Goal: Find specific page/section: Find specific page/section

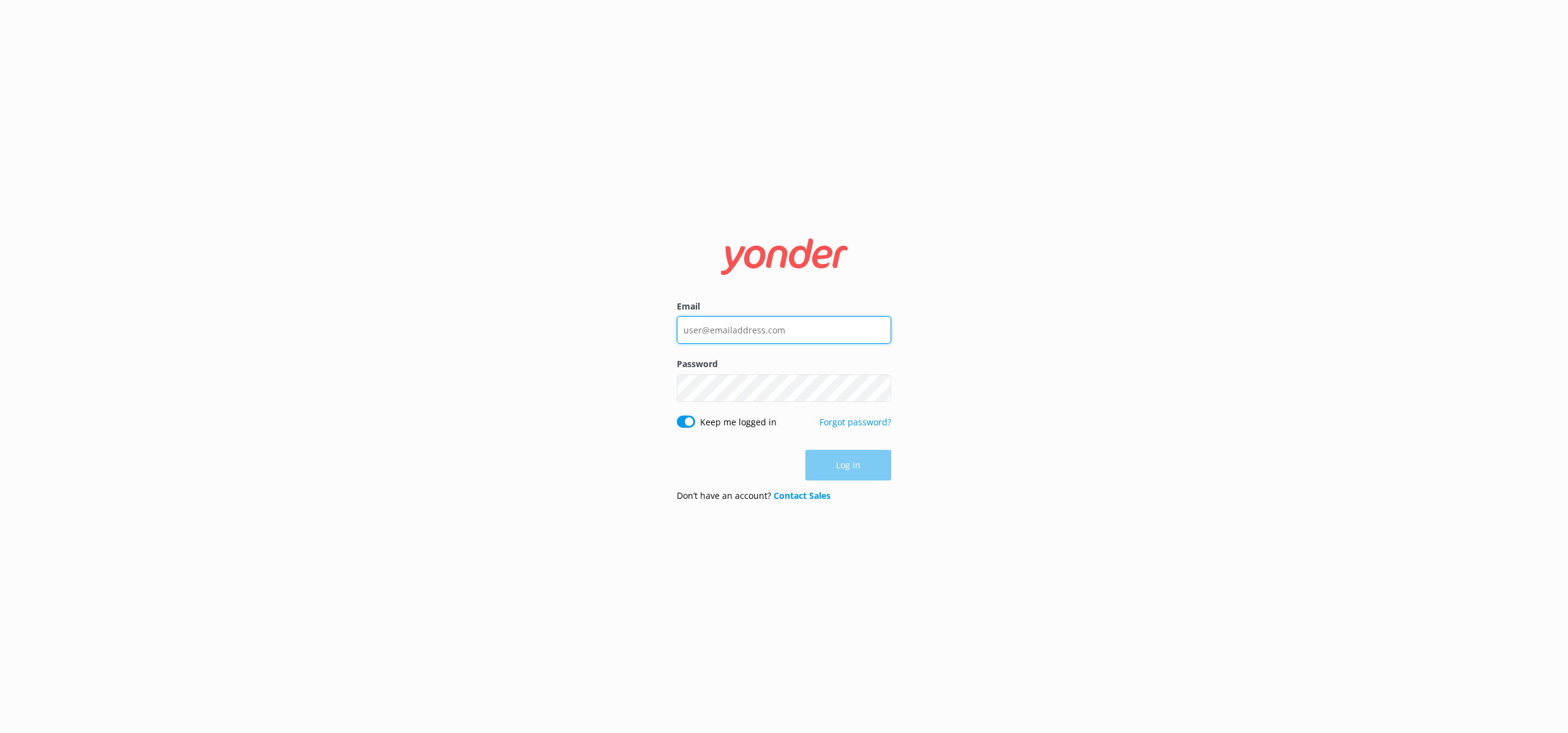
click at [715, 330] on input "Email" at bounding box center [784, 331] width 215 height 28
type input "[PERSON_NAME][EMAIL_ADDRESS][DOMAIN_NAME]"
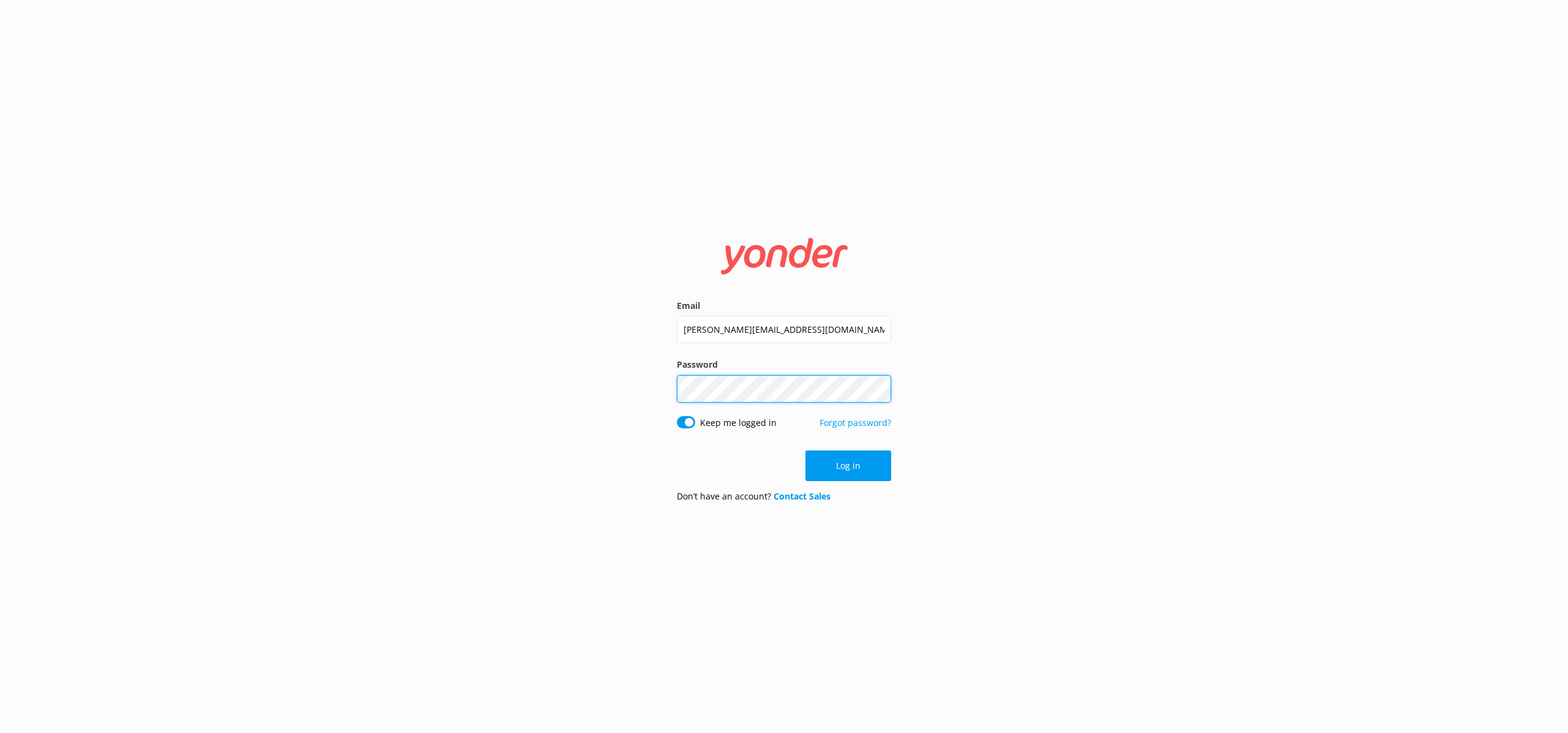
click button "Log in" at bounding box center [848, 465] width 86 height 31
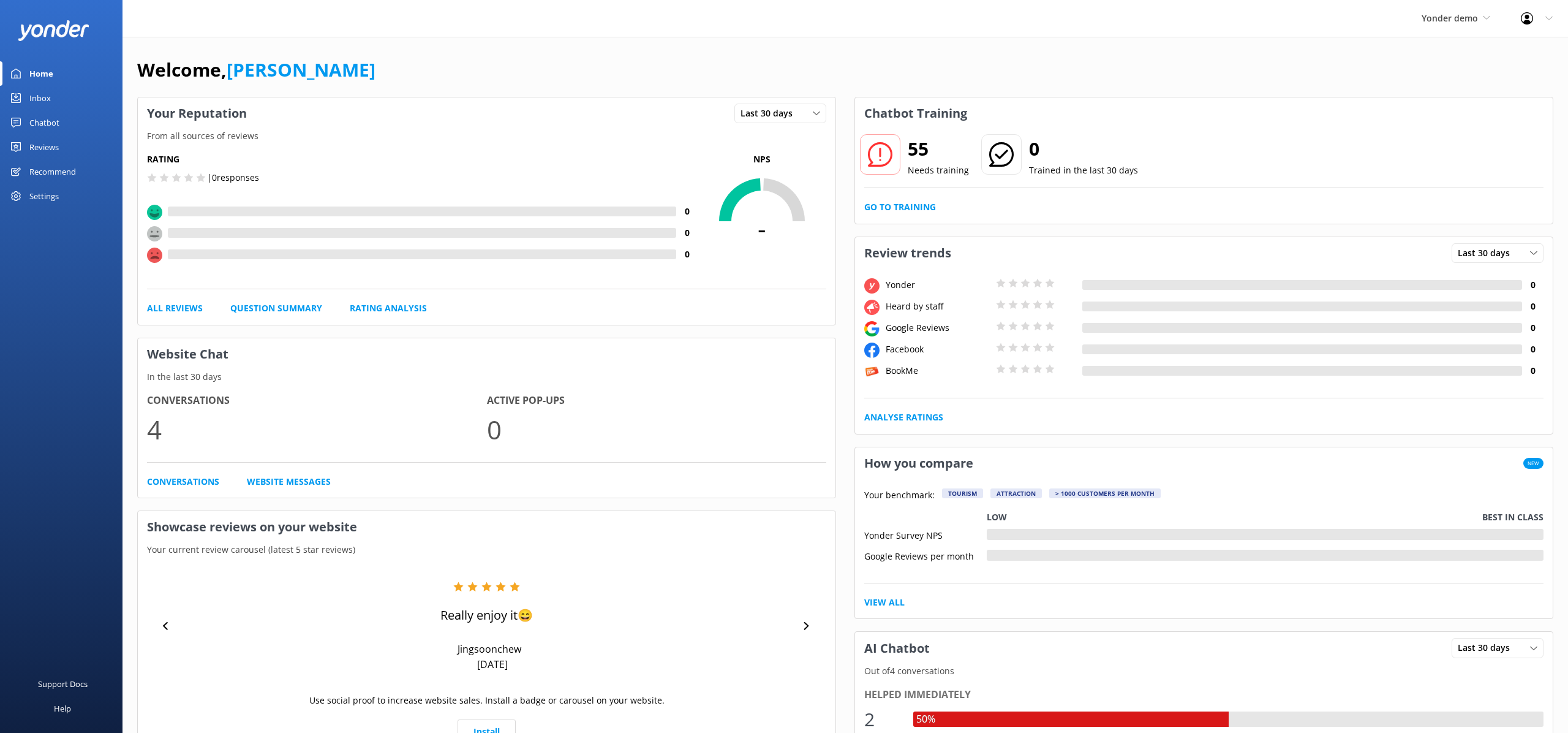
click at [47, 96] on div "Inbox" at bounding box center [39, 98] width 21 height 25
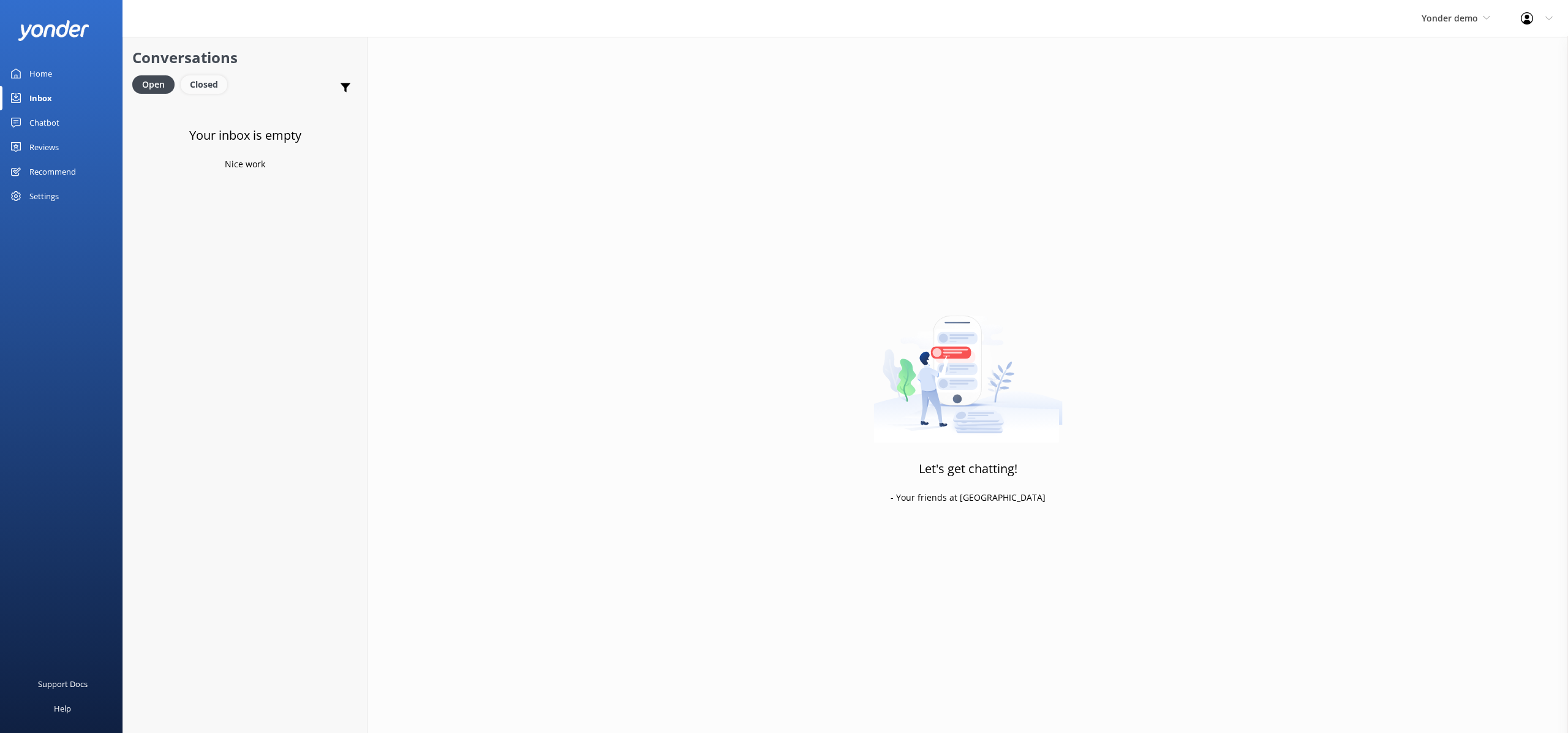
click at [213, 85] on div "Closed" at bounding box center [204, 84] width 47 height 18
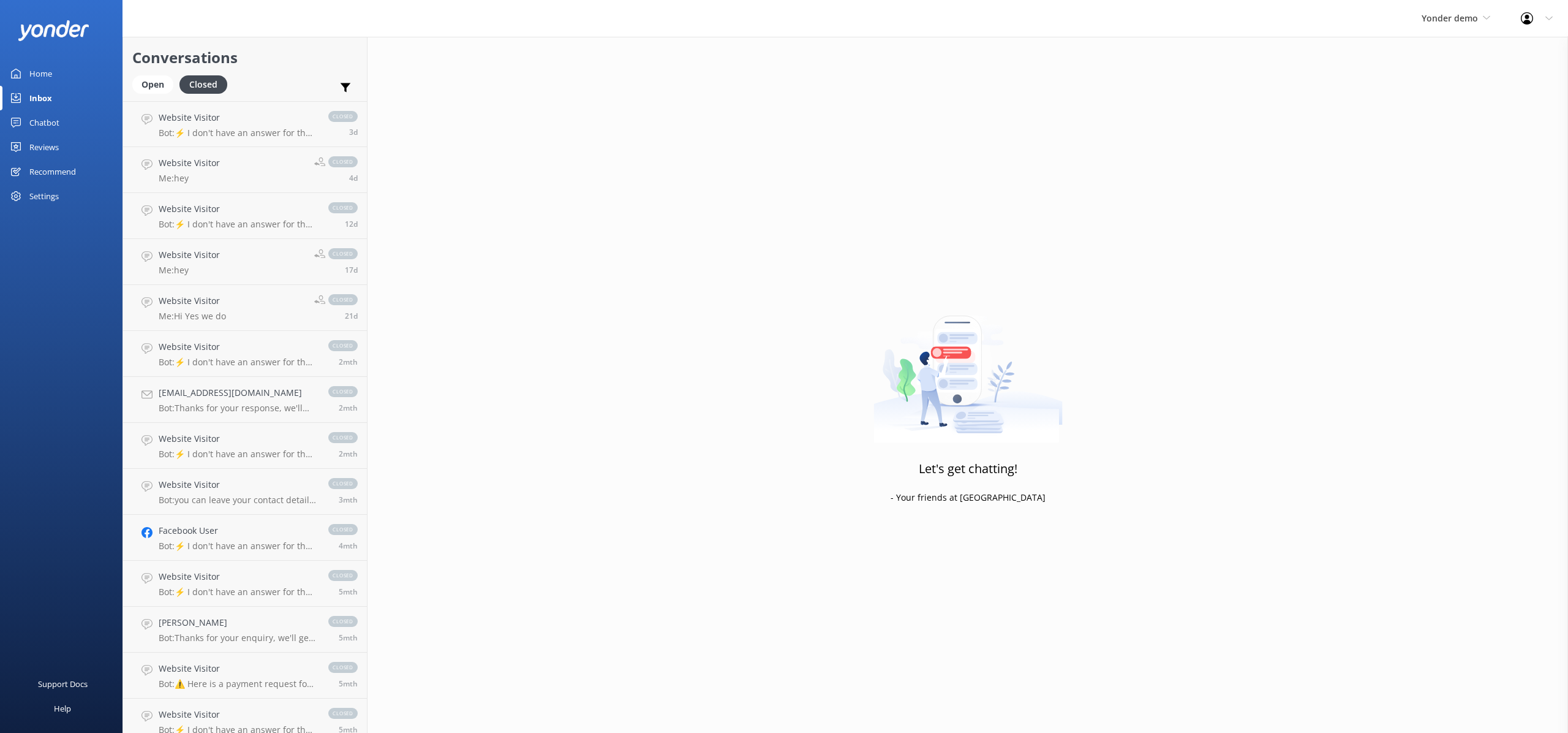
click at [38, 196] on div "Settings" at bounding box center [43, 196] width 29 height 25
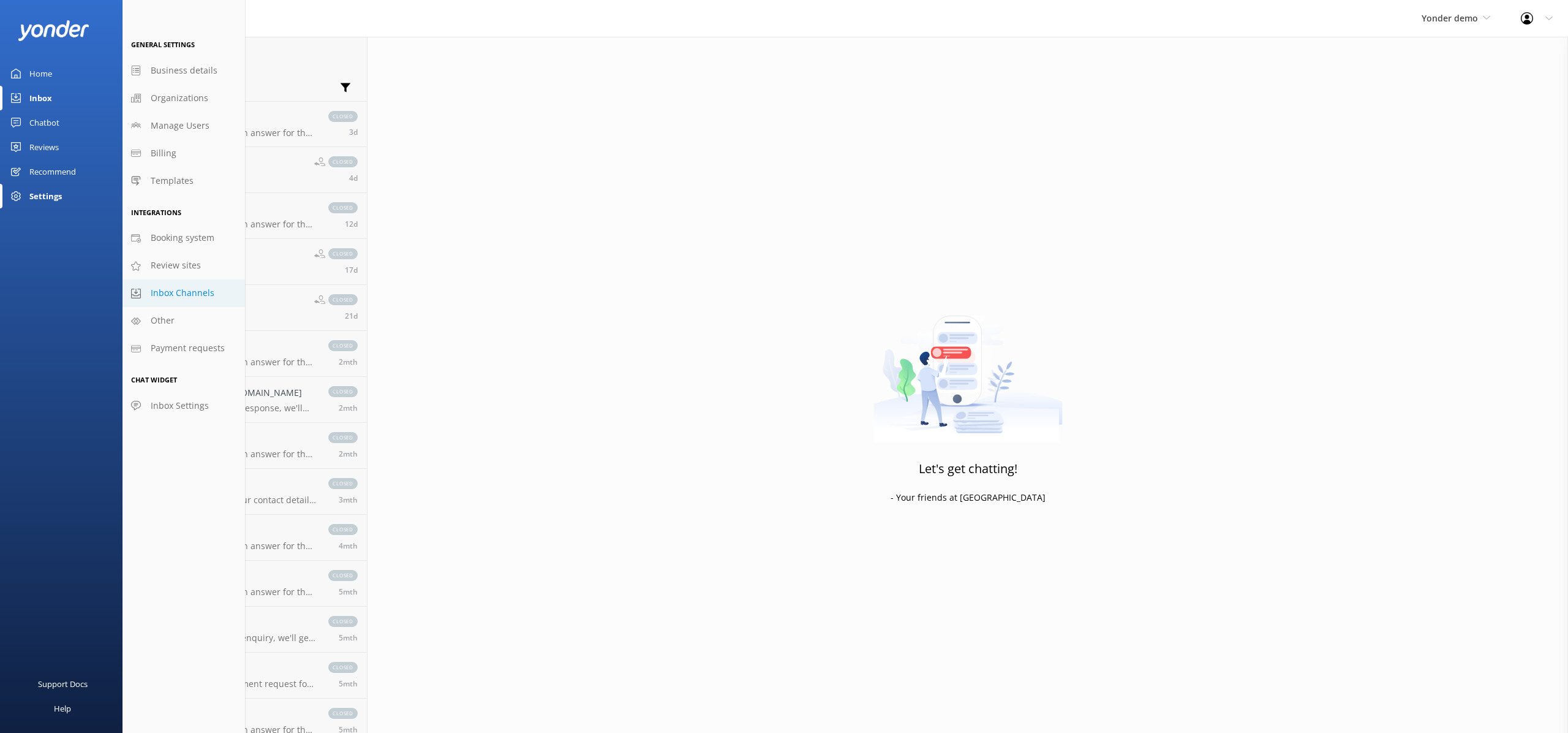
click at [187, 295] on span "Inbox Channels" at bounding box center [183, 294] width 64 height 14
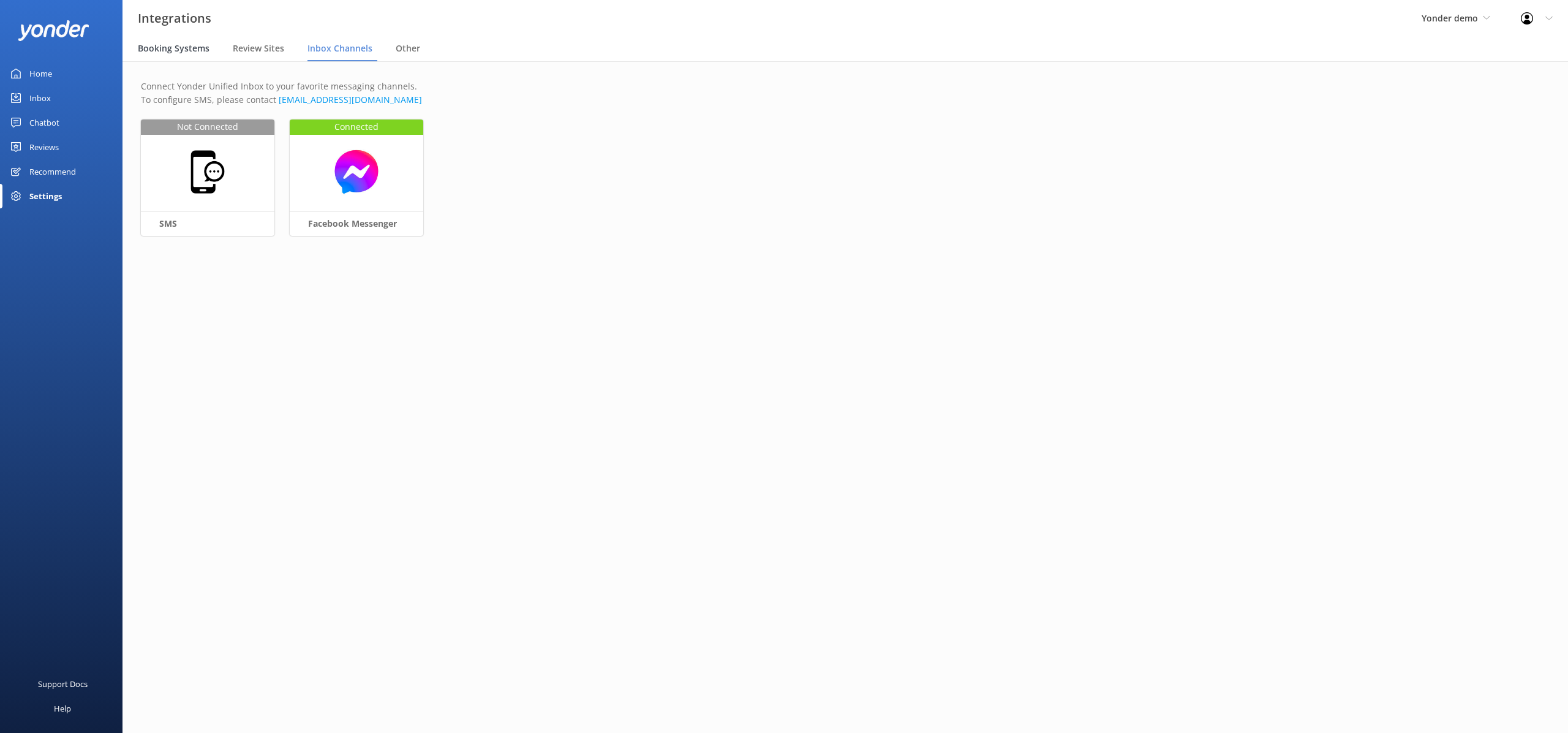
click at [187, 45] on span "Booking Systems" at bounding box center [174, 48] width 72 height 12
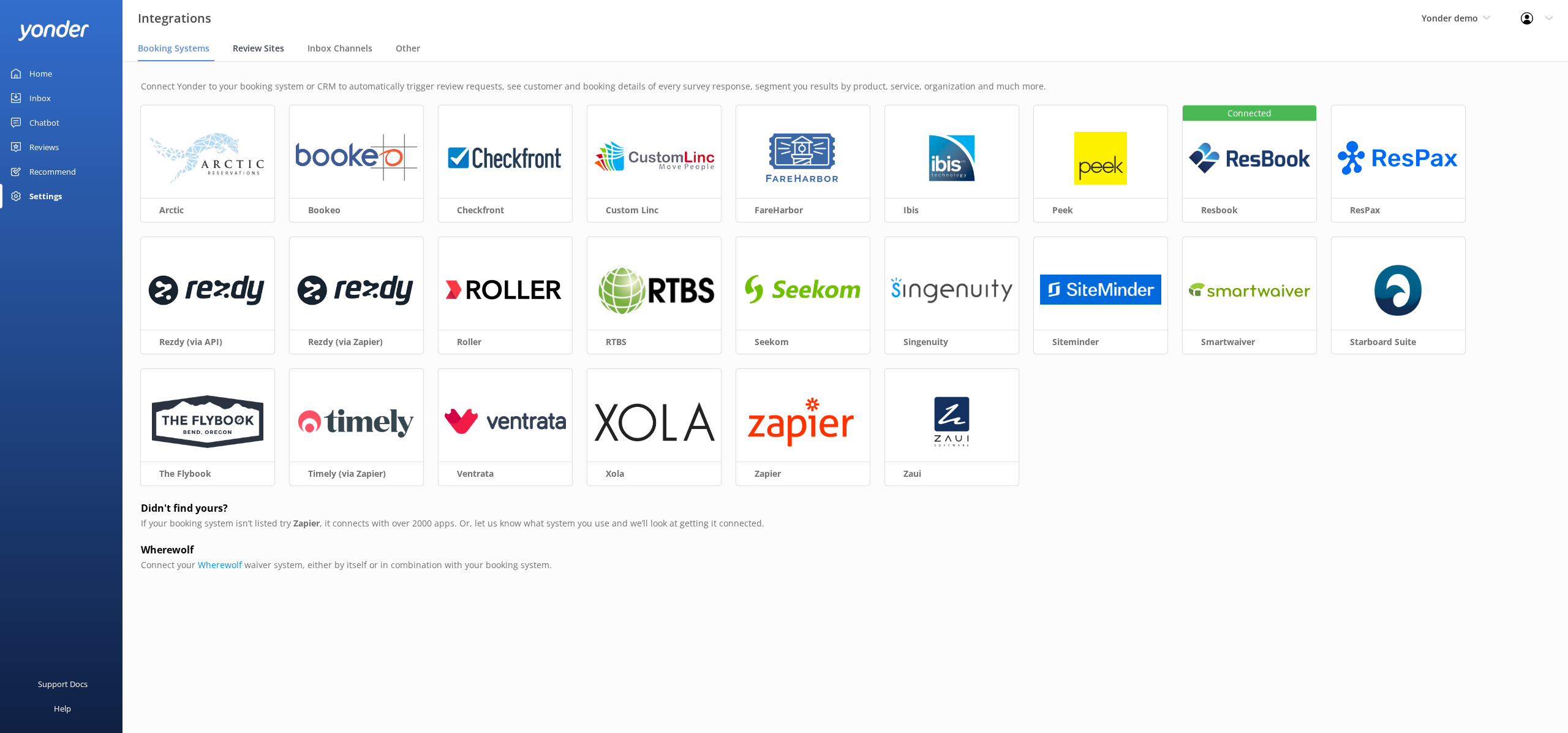
click at [263, 50] on span "Review Sites" at bounding box center [259, 48] width 52 height 12
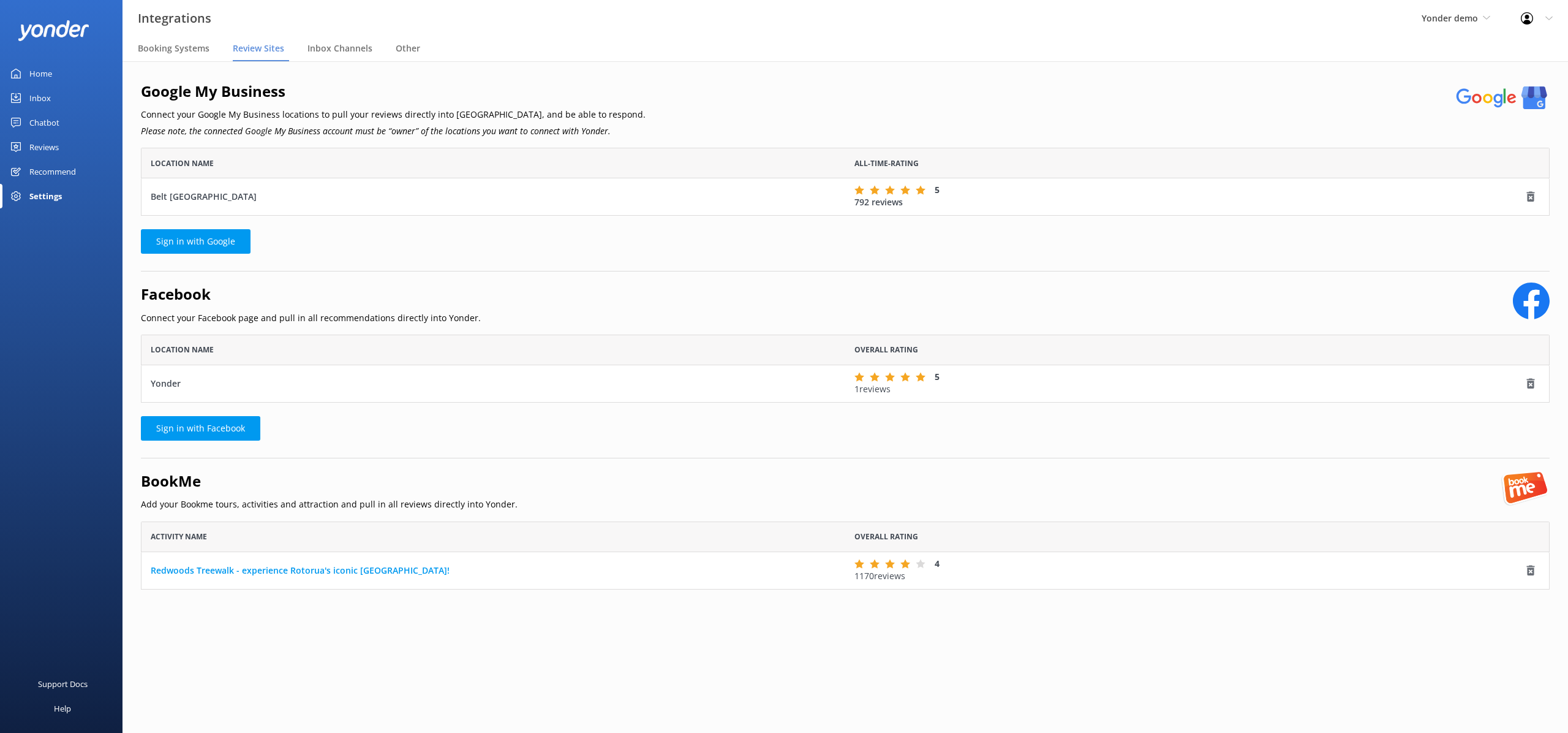
scroll to position [68, 1409]
click at [325, 50] on span "Inbox Channels" at bounding box center [339, 48] width 65 height 12
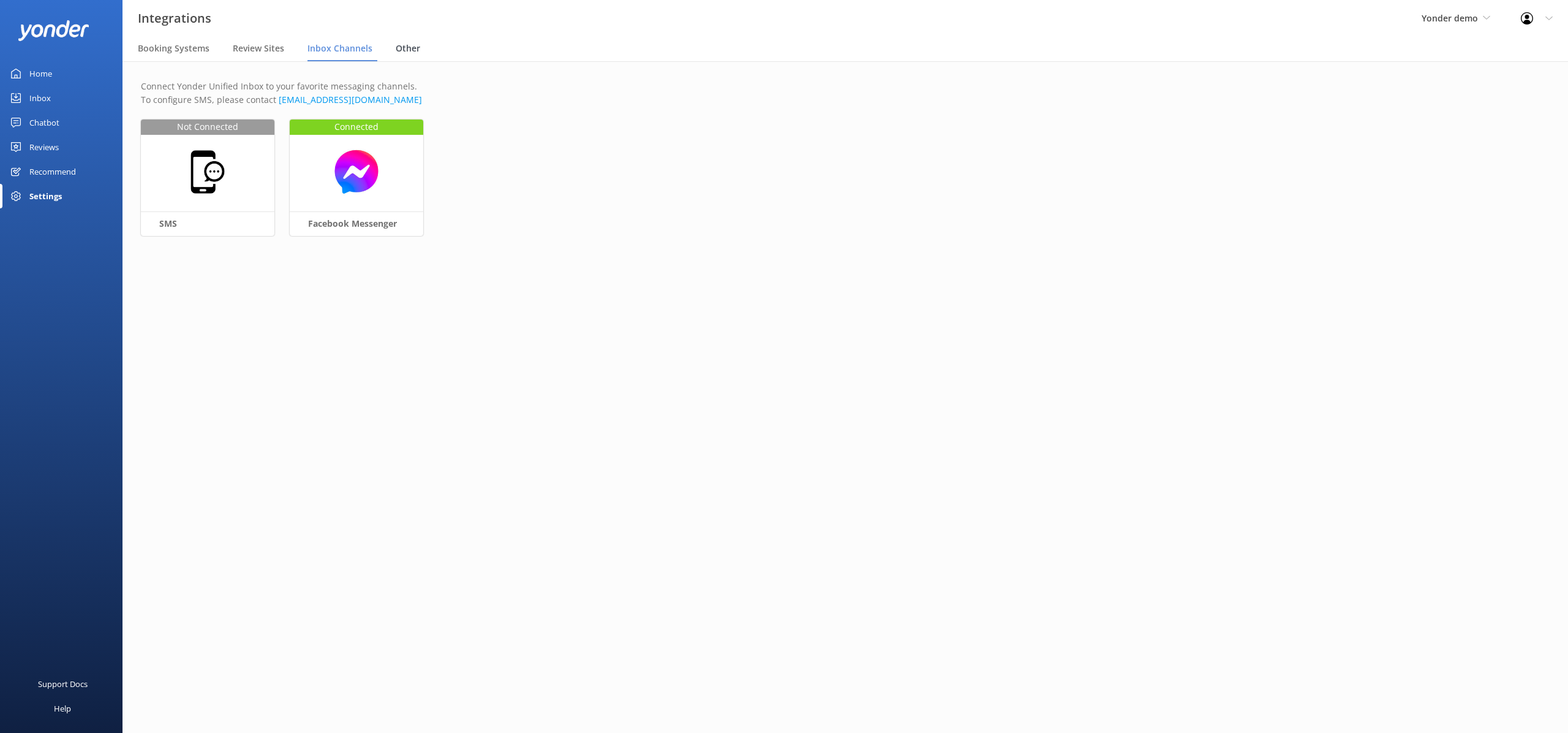
click at [403, 50] on span "Other" at bounding box center [407, 48] width 25 height 12
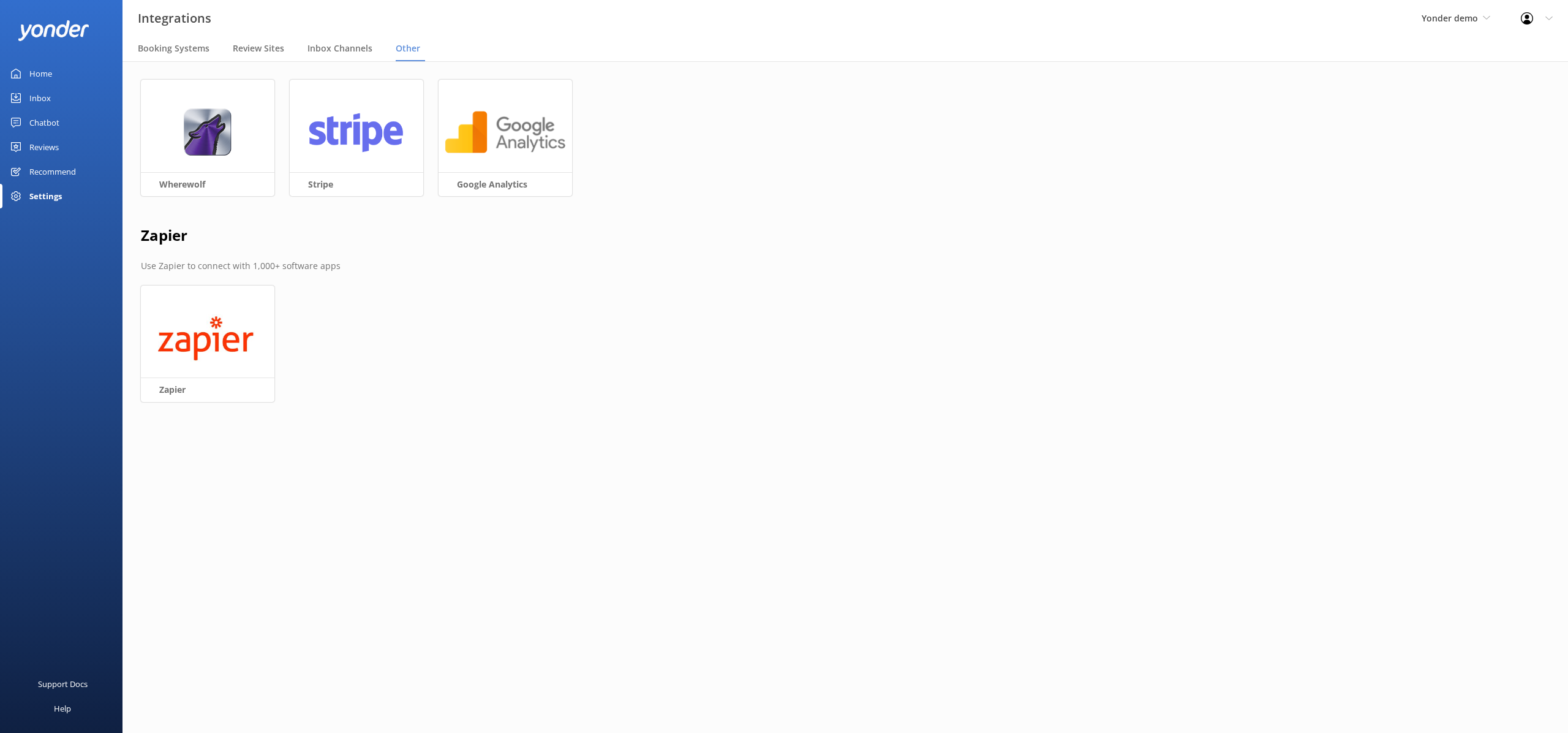
click at [44, 97] on div "Inbox" at bounding box center [39, 98] width 21 height 25
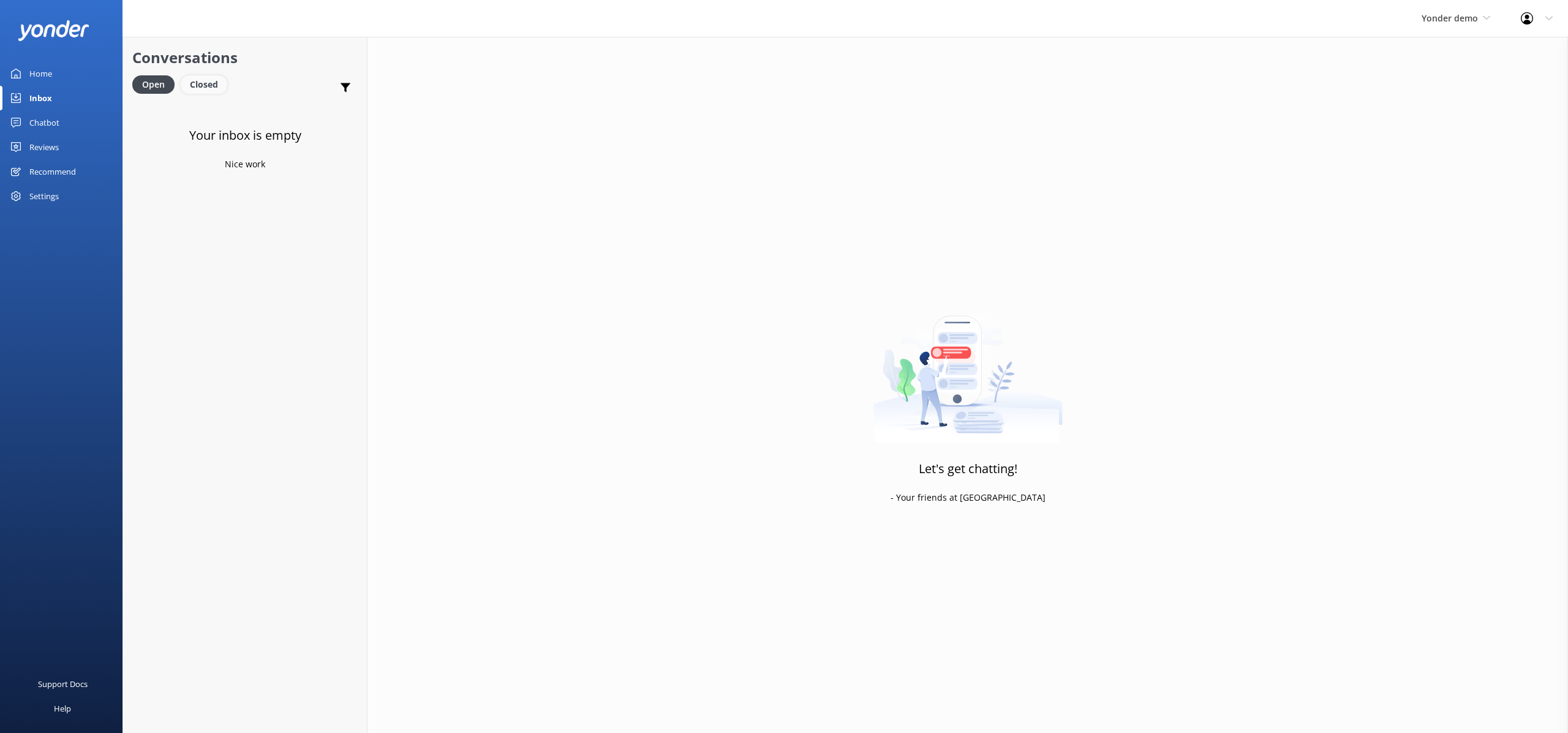
click at [218, 85] on div "Closed" at bounding box center [204, 84] width 47 height 18
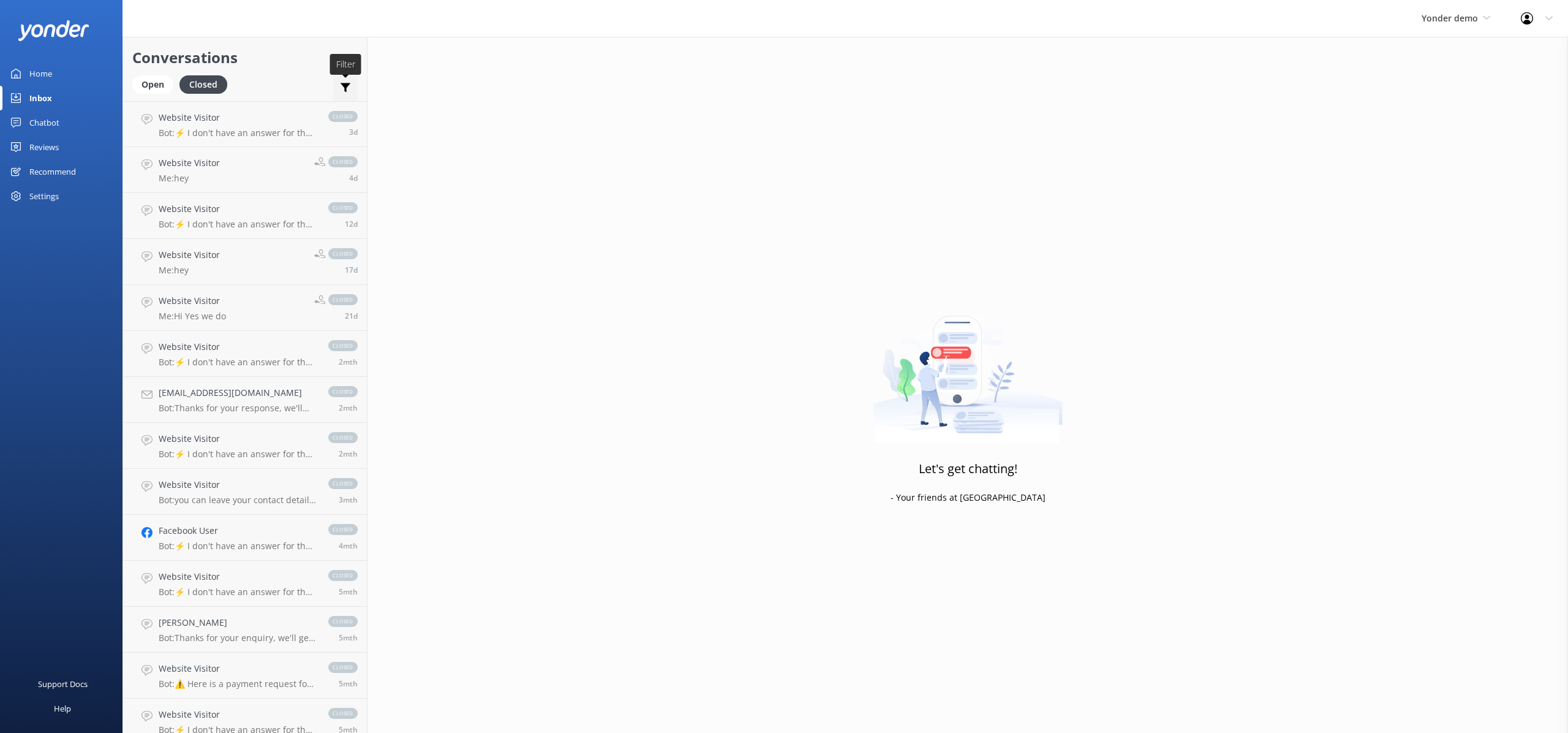
click at [348, 84] on use at bounding box center [345, 87] width 10 height 9
click at [484, 31] on div "Yonder demo Yonder Zipline Yonder demo Yonder Luxury Suites Yonder Holiday Park…" at bounding box center [784, 18] width 1568 height 37
